Goal: Obtain resource: Download file/media

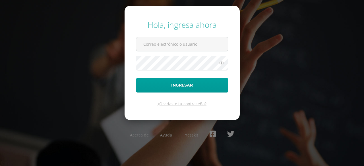
type input "jcajas@donbosco.edu.gt"
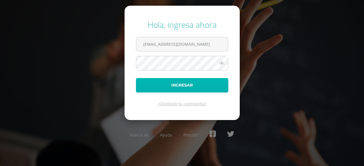
click at [187, 81] on button "Ingresar" at bounding box center [182, 85] width 92 height 15
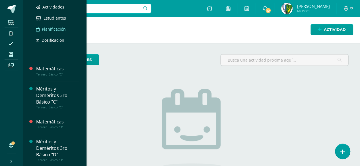
scroll to position [52, 0]
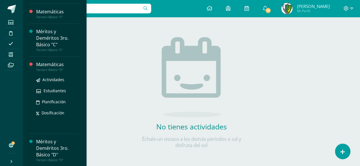
click at [54, 63] on div "Matemáticas" at bounding box center [57, 64] width 43 height 7
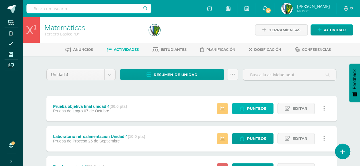
click at [255, 105] on span "Punteos" at bounding box center [256, 108] width 19 height 11
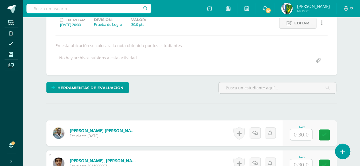
scroll to position [83, 0]
click at [300, 135] on input "text" at bounding box center [301, 134] width 22 height 11
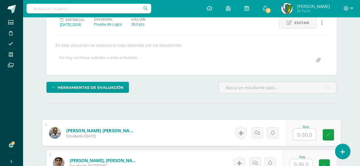
scroll to position [83, 0]
type input "14"
click at [328, 134] on icon at bounding box center [327, 134] width 5 height 5
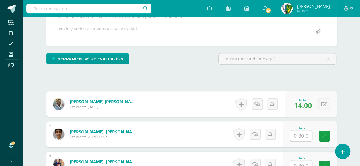
scroll to position [111, 0]
click at [305, 134] on input "text" at bounding box center [301, 136] width 22 height 11
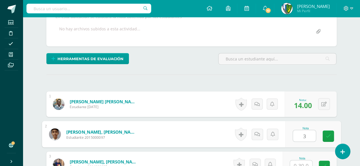
type input "30"
click at [327, 134] on icon at bounding box center [327, 136] width 5 height 5
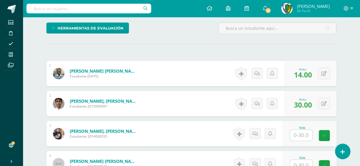
scroll to position [168, 0]
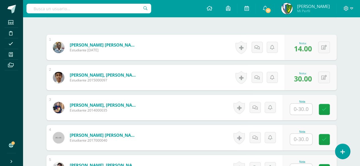
click at [301, 107] on input "text" at bounding box center [301, 109] width 22 height 11
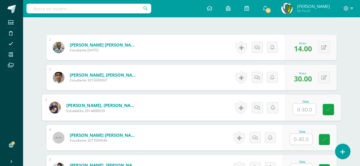
type input "5"
click at [326, 107] on icon at bounding box center [327, 109] width 5 height 5
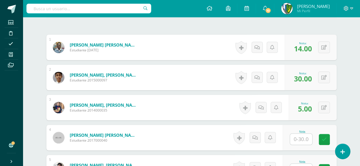
click at [298, 137] on input "text" at bounding box center [301, 139] width 22 height 11
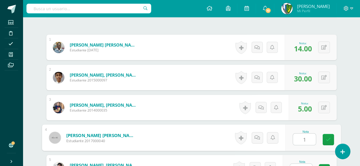
type input "13"
click at [331, 136] on link at bounding box center [327, 139] width 11 height 11
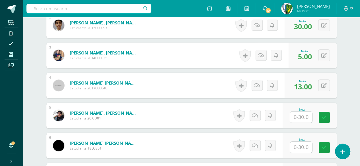
scroll to position [225, 0]
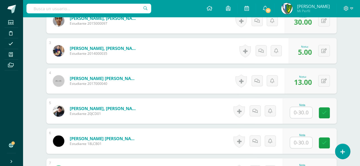
click at [301, 112] on input "text" at bounding box center [301, 112] width 22 height 11
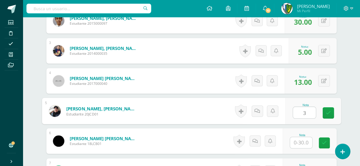
type input "30"
click at [328, 112] on icon at bounding box center [327, 113] width 5 height 5
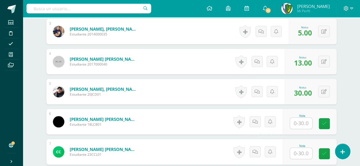
scroll to position [254, 0]
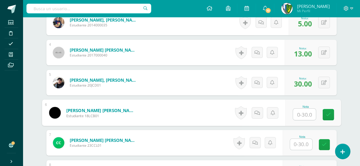
click at [300, 110] on input "text" at bounding box center [304, 114] width 23 height 11
type input "20"
click at [330, 112] on icon at bounding box center [327, 114] width 5 height 5
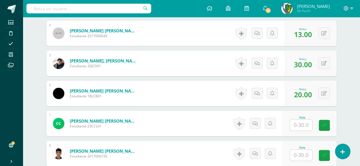
scroll to position [282, 0]
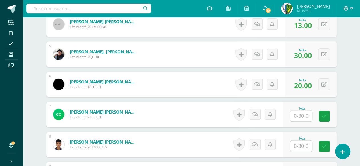
click at [301, 113] on input "text" at bounding box center [301, 116] width 22 height 11
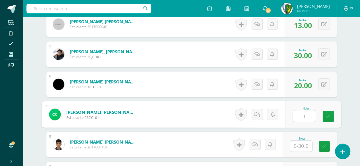
type input "14"
click at [326, 115] on icon at bounding box center [327, 116] width 5 height 5
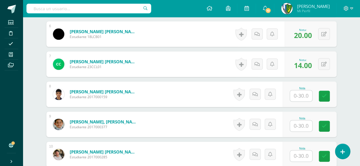
scroll to position [339, 0]
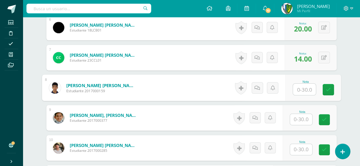
click at [299, 87] on input "text" at bounding box center [304, 89] width 23 height 11
type input "8"
click at [329, 87] on icon at bounding box center [327, 89] width 5 height 5
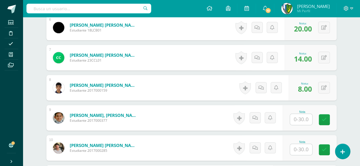
click at [296, 117] on input "text" at bounding box center [301, 119] width 22 height 11
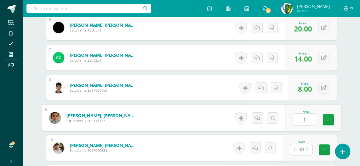
type input "15"
click at [328, 118] on icon at bounding box center [327, 119] width 5 height 5
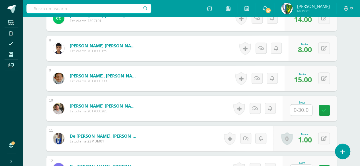
scroll to position [396, 0]
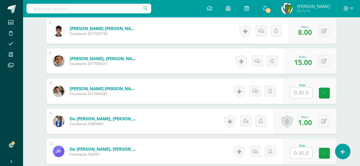
click at [302, 91] on input "text" at bounding box center [301, 92] width 22 height 11
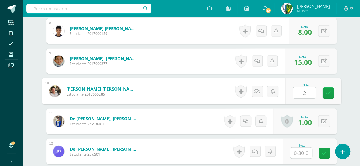
type input "24"
click at [330, 90] on link at bounding box center [327, 93] width 11 height 11
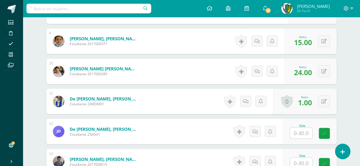
scroll to position [453, 0]
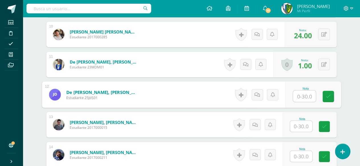
click at [302, 94] on input "text" at bounding box center [304, 96] width 23 height 11
type input "17"
click at [328, 94] on icon at bounding box center [327, 96] width 5 height 5
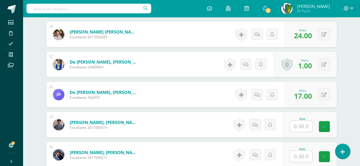
click at [297, 124] on input "text" at bounding box center [301, 126] width 22 height 11
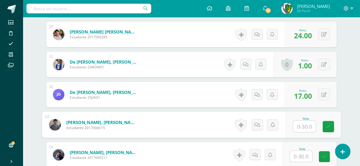
type input "7"
click at [329, 128] on link at bounding box center [327, 126] width 11 height 11
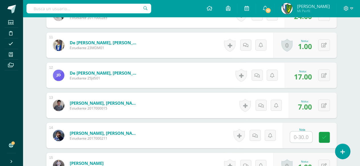
scroll to position [481, 0]
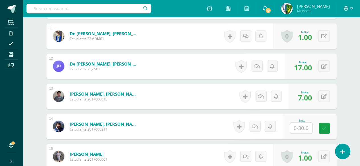
click at [297, 127] on input "text" at bounding box center [301, 128] width 22 height 11
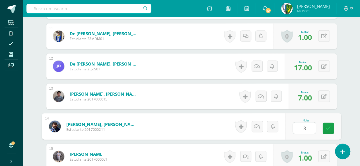
type input "30"
click at [326, 128] on icon at bounding box center [327, 128] width 5 height 5
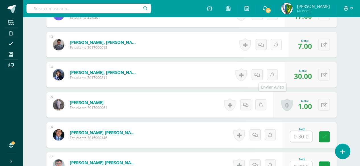
scroll to position [538, 0]
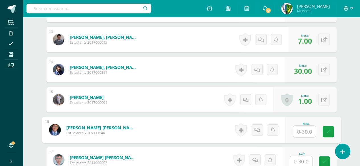
click at [306, 126] on input "text" at bounding box center [304, 131] width 23 height 11
type input "10"
click at [329, 130] on icon at bounding box center [327, 131] width 5 height 5
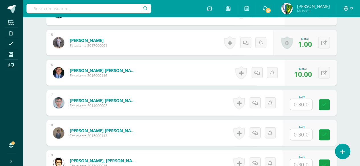
scroll to position [595, 0]
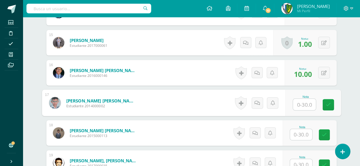
click at [302, 103] on input "text" at bounding box center [304, 104] width 23 height 11
type input "19"
click at [326, 103] on icon at bounding box center [327, 105] width 5 height 5
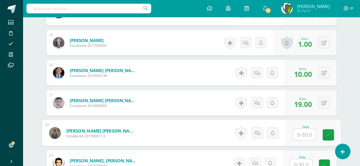
click at [301, 135] on input "text" at bounding box center [304, 134] width 23 height 11
type input "30"
click at [327, 130] on link at bounding box center [327, 135] width 11 height 11
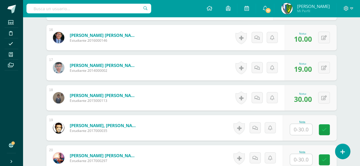
scroll to position [652, 0]
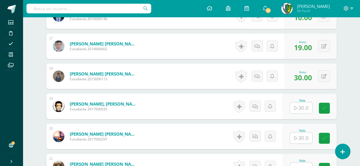
click at [301, 105] on input "text" at bounding box center [301, 108] width 22 height 11
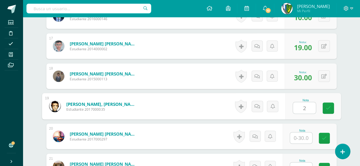
type input "25"
click at [328, 107] on icon at bounding box center [327, 108] width 5 height 5
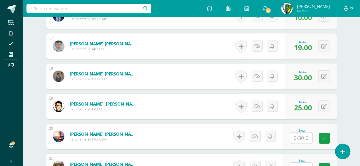
click at [300, 137] on input "text" at bounding box center [301, 138] width 22 height 11
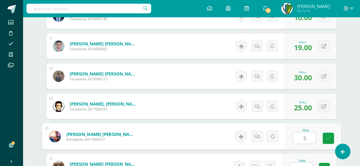
type input "30"
click at [327, 138] on icon at bounding box center [327, 138] width 5 height 5
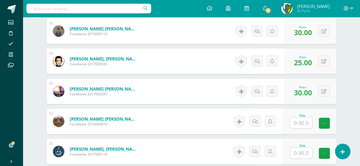
scroll to position [709, 0]
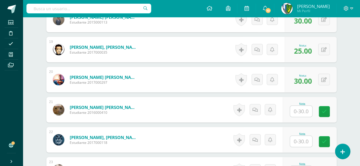
click at [302, 110] on input "text" at bounding box center [301, 111] width 22 height 11
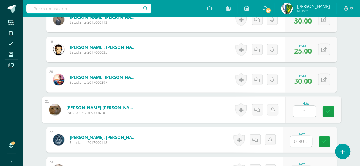
type input "10"
click at [332, 108] on link at bounding box center [327, 111] width 11 height 11
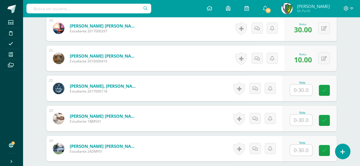
scroll to position [765, 0]
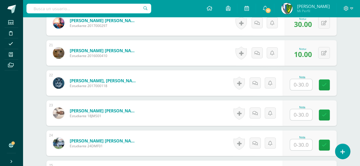
click at [299, 84] on input "text" at bounding box center [301, 84] width 22 height 11
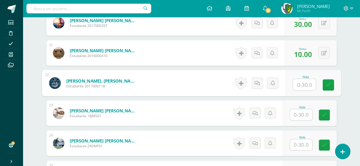
type input "4"
click at [326, 83] on icon at bounding box center [327, 85] width 5 height 5
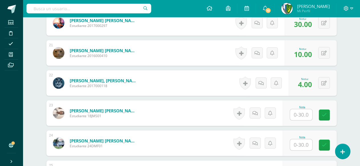
click at [301, 112] on input "text" at bounding box center [301, 114] width 22 height 11
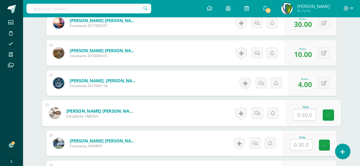
type input "1"
click at [326, 113] on icon at bounding box center [327, 115] width 5 height 5
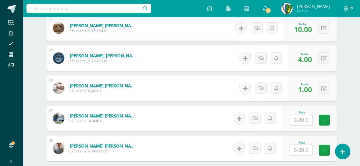
scroll to position [822, 0]
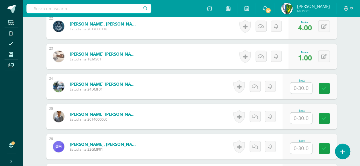
click at [299, 86] on input "text" at bounding box center [301, 88] width 22 height 11
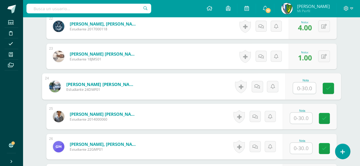
type input "1"
click at [329, 84] on link at bounding box center [327, 88] width 11 height 11
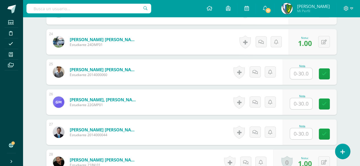
scroll to position [879, 0]
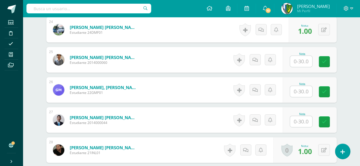
click at [303, 59] on input "text" at bounding box center [301, 61] width 22 height 11
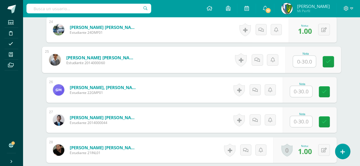
type input "5"
click at [329, 60] on icon at bounding box center [327, 61] width 5 height 5
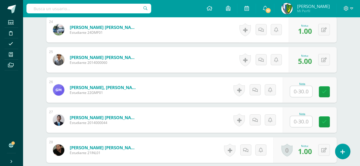
click at [301, 91] on input "text" at bounding box center [301, 91] width 22 height 11
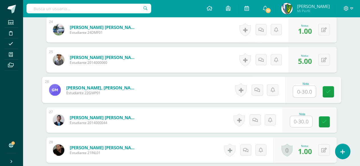
type input "1"
click at [327, 92] on icon at bounding box center [327, 92] width 5 height 5
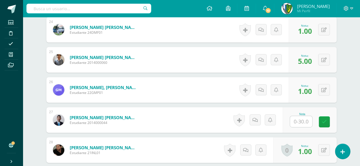
click at [303, 116] on input "text" at bounding box center [301, 121] width 22 height 11
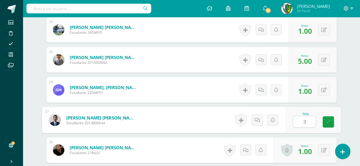
type input "30"
click at [326, 121] on icon at bounding box center [327, 122] width 5 height 5
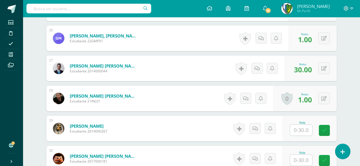
scroll to position [936, 0]
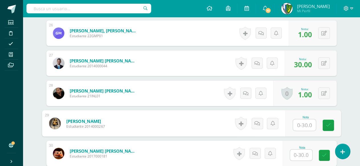
click at [300, 125] on input "text" at bounding box center [304, 125] width 23 height 11
type input "11"
click at [326, 123] on icon at bounding box center [327, 125] width 5 height 5
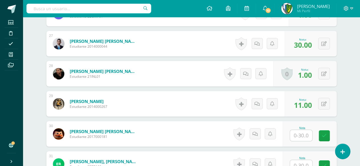
scroll to position [964, 0]
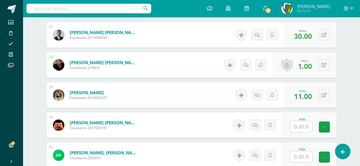
click at [303, 124] on input "text" at bounding box center [301, 126] width 22 height 11
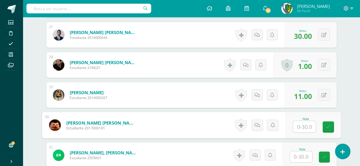
type input "1"
click at [326, 123] on link at bounding box center [327, 127] width 11 height 11
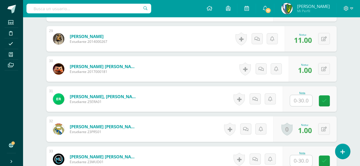
scroll to position [1021, 0]
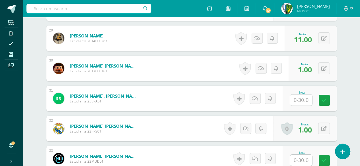
click at [300, 96] on input "text" at bounding box center [301, 100] width 22 height 11
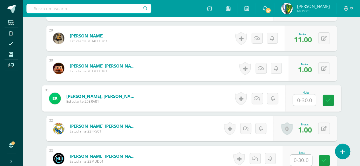
type input "3"
click at [330, 99] on link at bounding box center [327, 100] width 11 height 11
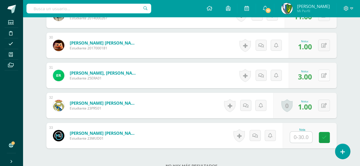
scroll to position [1050, 0]
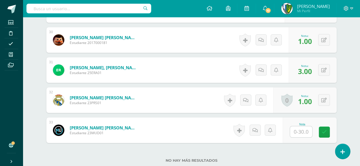
click at [299, 131] on input "text" at bounding box center [301, 132] width 22 height 11
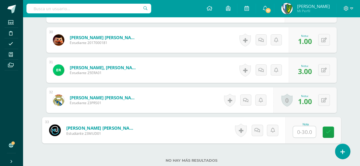
type input "9"
click at [326, 131] on icon at bounding box center [327, 132] width 5 height 5
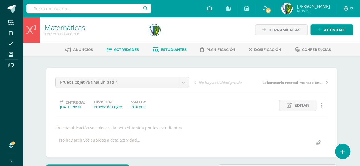
click at [172, 49] on span "Estudiantes" at bounding box center [174, 49] width 26 height 4
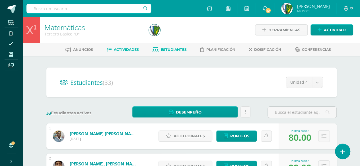
click at [131, 49] on span "Actividades" at bounding box center [126, 49] width 25 height 4
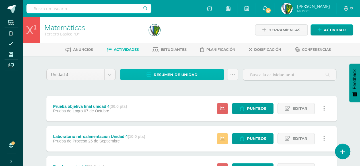
click at [205, 74] on link "Resumen de unidad" at bounding box center [172, 74] width 104 height 11
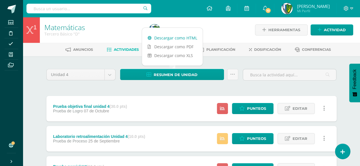
click at [187, 37] on link "Descargar como HTML" at bounding box center [172, 38] width 61 height 9
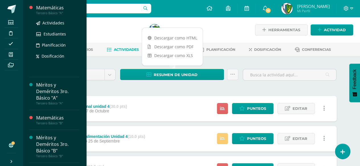
click at [49, 9] on div "Matemáticas" at bounding box center [57, 8] width 43 height 7
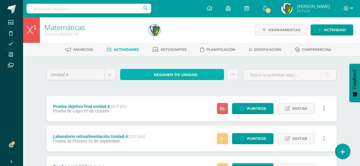
click at [189, 75] on span "Resumen de unidad" at bounding box center [176, 75] width 44 height 11
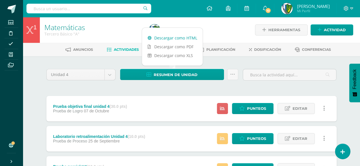
click at [189, 39] on link "Descargar como HTML" at bounding box center [172, 38] width 61 height 9
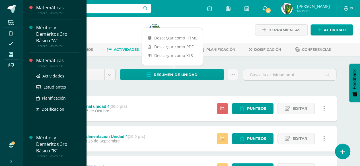
click at [58, 61] on div "Matemáticas" at bounding box center [57, 60] width 43 height 7
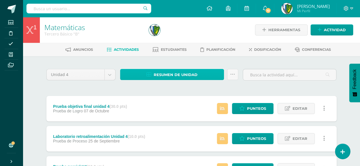
click at [176, 76] on span "Resumen de unidad" at bounding box center [176, 75] width 44 height 11
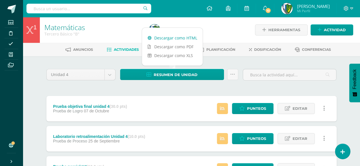
click at [185, 38] on link "Descargar como HTML" at bounding box center [172, 38] width 61 height 9
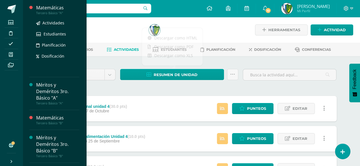
click at [52, 8] on div "Matemáticas" at bounding box center [57, 8] width 43 height 7
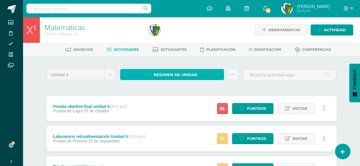
click at [165, 71] on span "Resumen de unidad" at bounding box center [176, 75] width 44 height 11
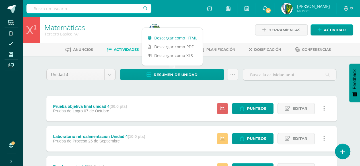
click at [173, 36] on link "Descargar como HTML" at bounding box center [172, 38] width 61 height 9
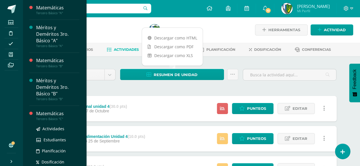
click at [54, 115] on div "Matemáticas" at bounding box center [57, 114] width 43 height 7
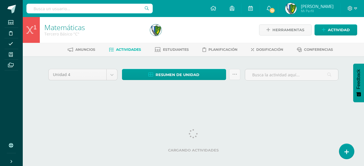
click at [5, 114] on ul "Estudiantes Disciplina Asistencia Mis cursos Archivos" at bounding box center [11, 77] width 23 height 121
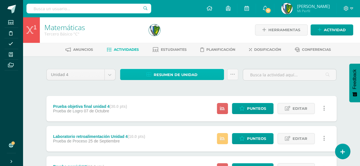
click at [175, 75] on span "Resumen de unidad" at bounding box center [176, 75] width 44 height 11
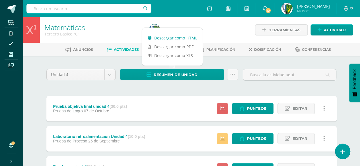
click at [179, 37] on link "Descargar como HTML" at bounding box center [172, 38] width 61 height 9
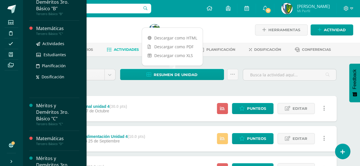
scroll to position [102, 0]
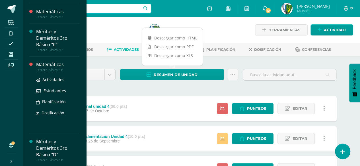
click at [54, 69] on div "Tercero Básico "D"" at bounding box center [57, 70] width 43 height 4
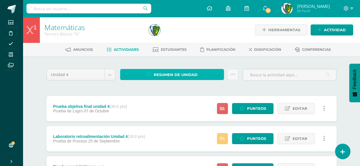
click at [158, 74] on span "Resumen de unidad" at bounding box center [176, 75] width 44 height 11
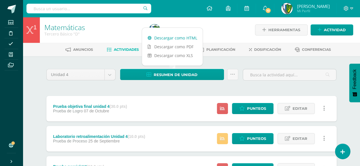
click at [164, 39] on link "Descargar como HTML" at bounding box center [172, 38] width 61 height 9
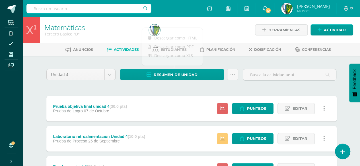
click at [350, 7] on icon at bounding box center [351, 8] width 3 height 5
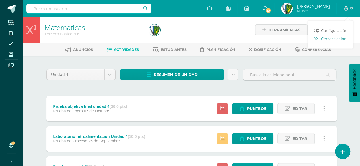
click at [340, 36] on span "Cerrar sesión" at bounding box center [333, 38] width 26 height 5
